Goal: Information Seeking & Learning: Learn about a topic

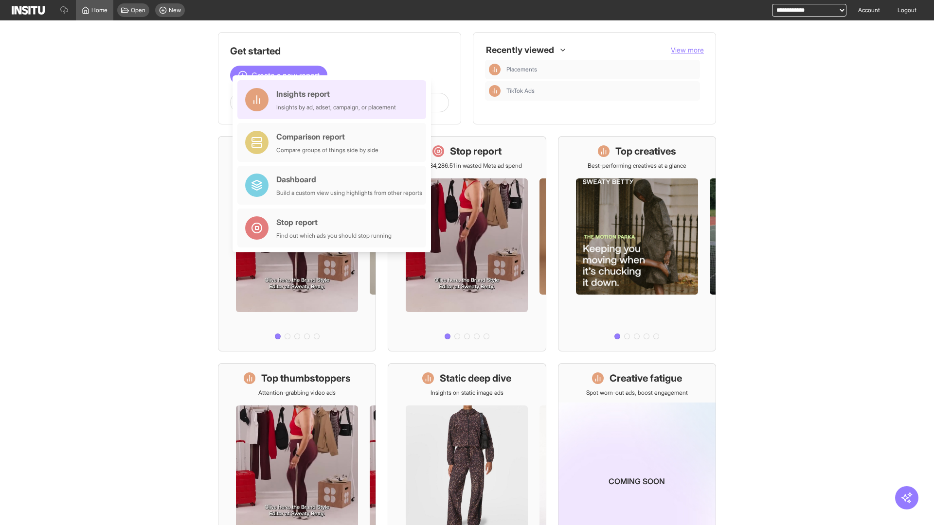
click at [334, 100] on div "Insights report Insights by ad, adset, campaign, or placement" at bounding box center [336, 99] width 120 height 23
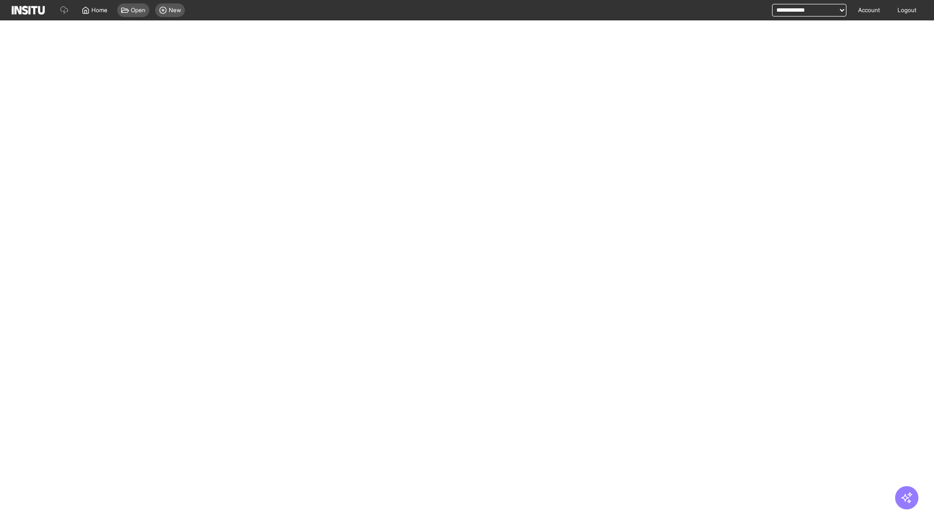
select select "**"
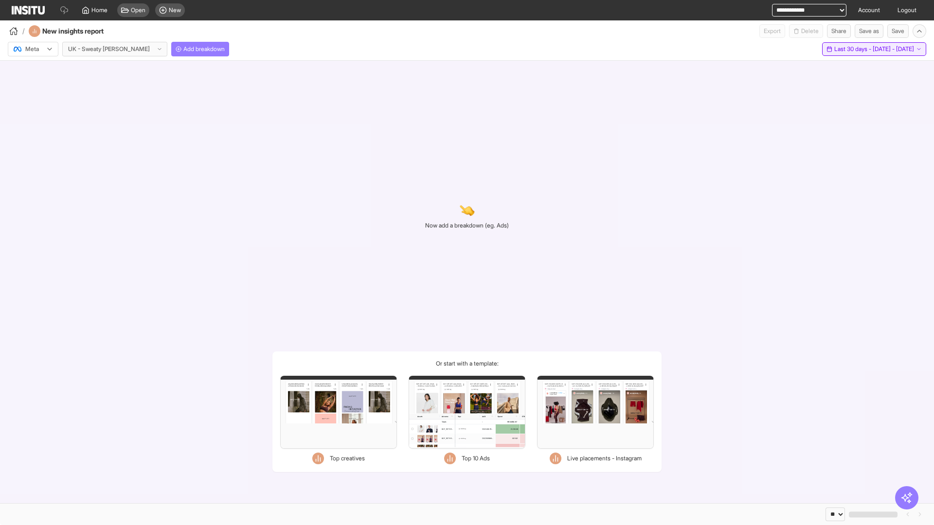
click at [860, 49] on span "Last 30 days - [DATE] - [DATE]" at bounding box center [874, 49] width 80 height 8
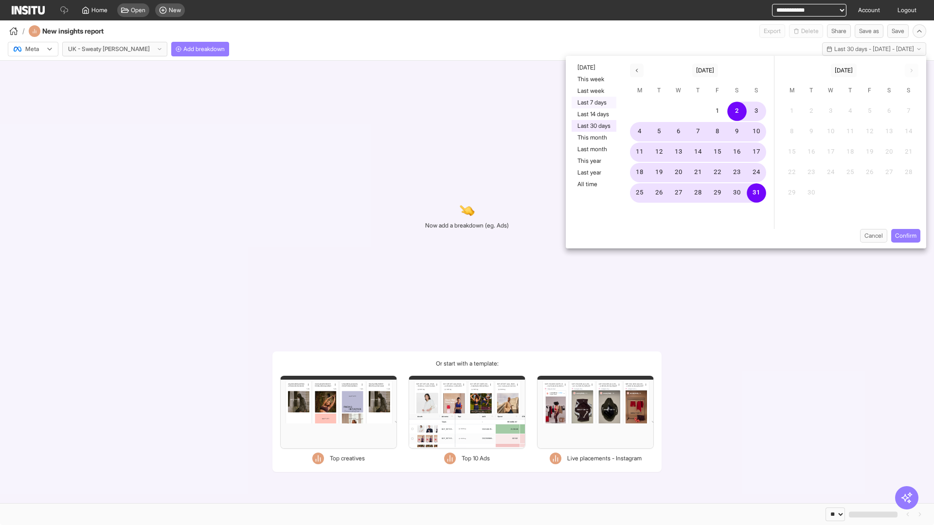
click at [593, 103] on button "Last 7 days" at bounding box center [594, 103] width 45 height 12
